Goal: Task Accomplishment & Management: Use online tool/utility

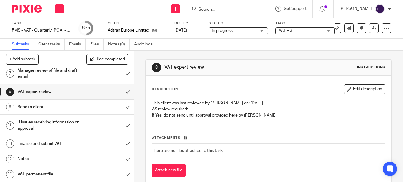
scroll to position [13, 0]
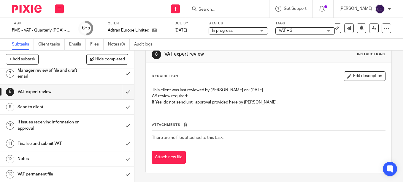
click at [43, 175] on h1 "VAT permanent file" at bounding box center [50, 173] width 66 height 9
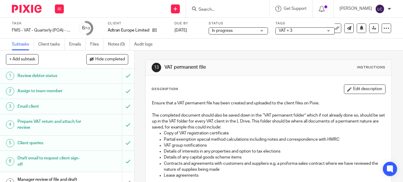
scroll to position [103, 0]
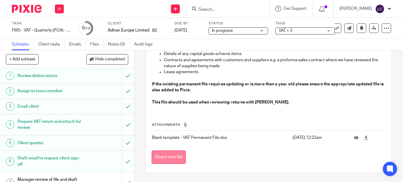
click at [163, 158] on button "Attach new file" at bounding box center [169, 156] width 34 height 13
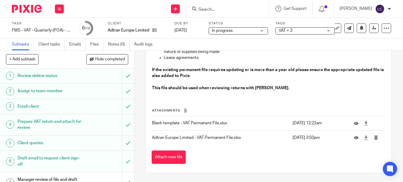
scroll to position [109, 0]
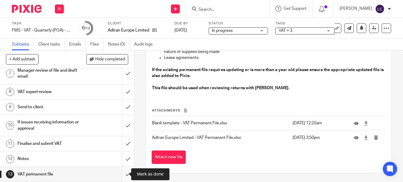
click at [122, 174] on input "submit" at bounding box center [67, 173] width 134 height 15
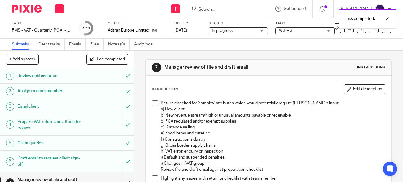
scroll to position [109, 0]
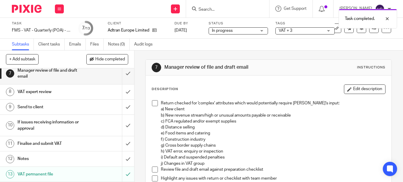
click at [329, 30] on div "VAT + 3" at bounding box center [304, 30] width 59 height 7
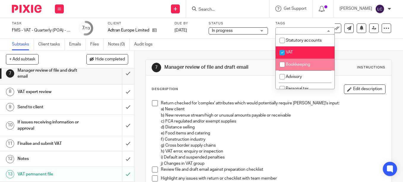
scroll to position [79, 0]
